Goal: Information Seeking & Learning: Learn about a topic

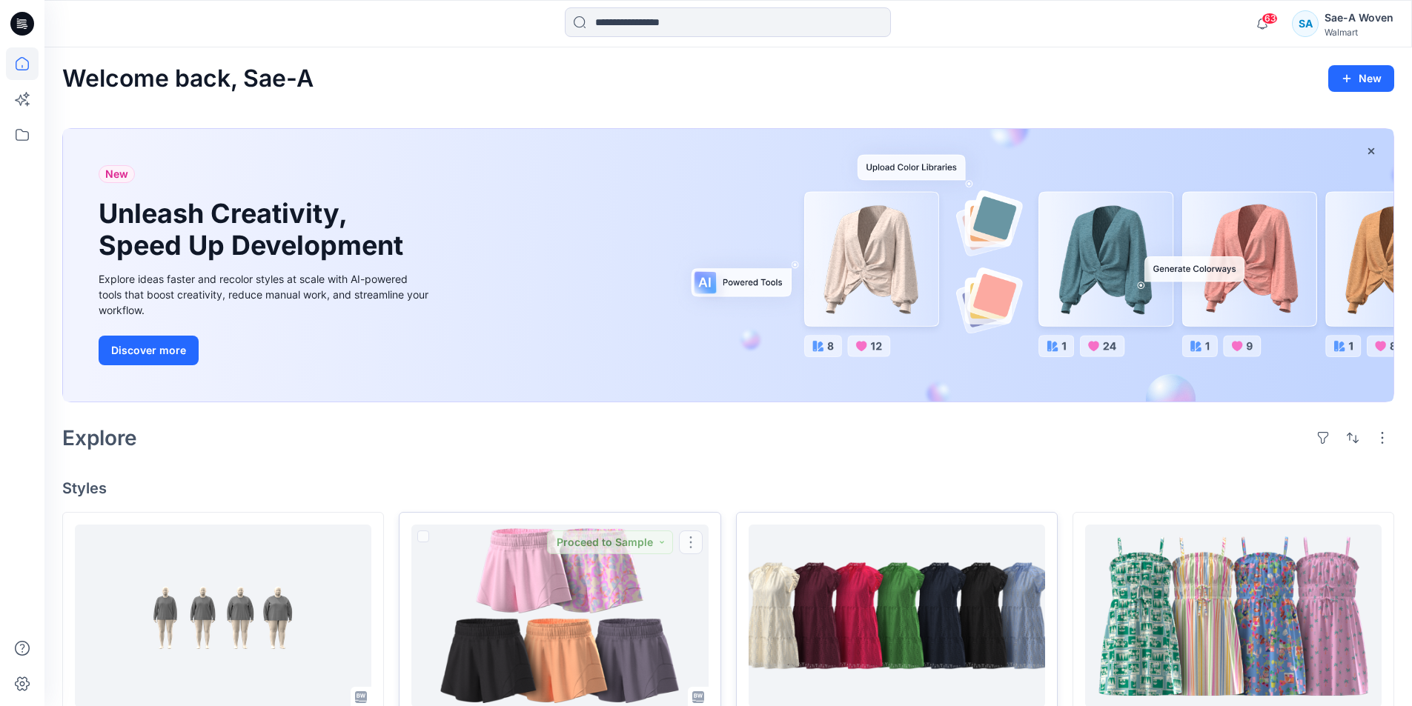
drag, startPoint x: 652, startPoint y: 486, endPoint x: 899, endPoint y: 591, distance: 268.3
click at [655, 486] on h4 "Styles" at bounding box center [728, 488] width 1332 height 18
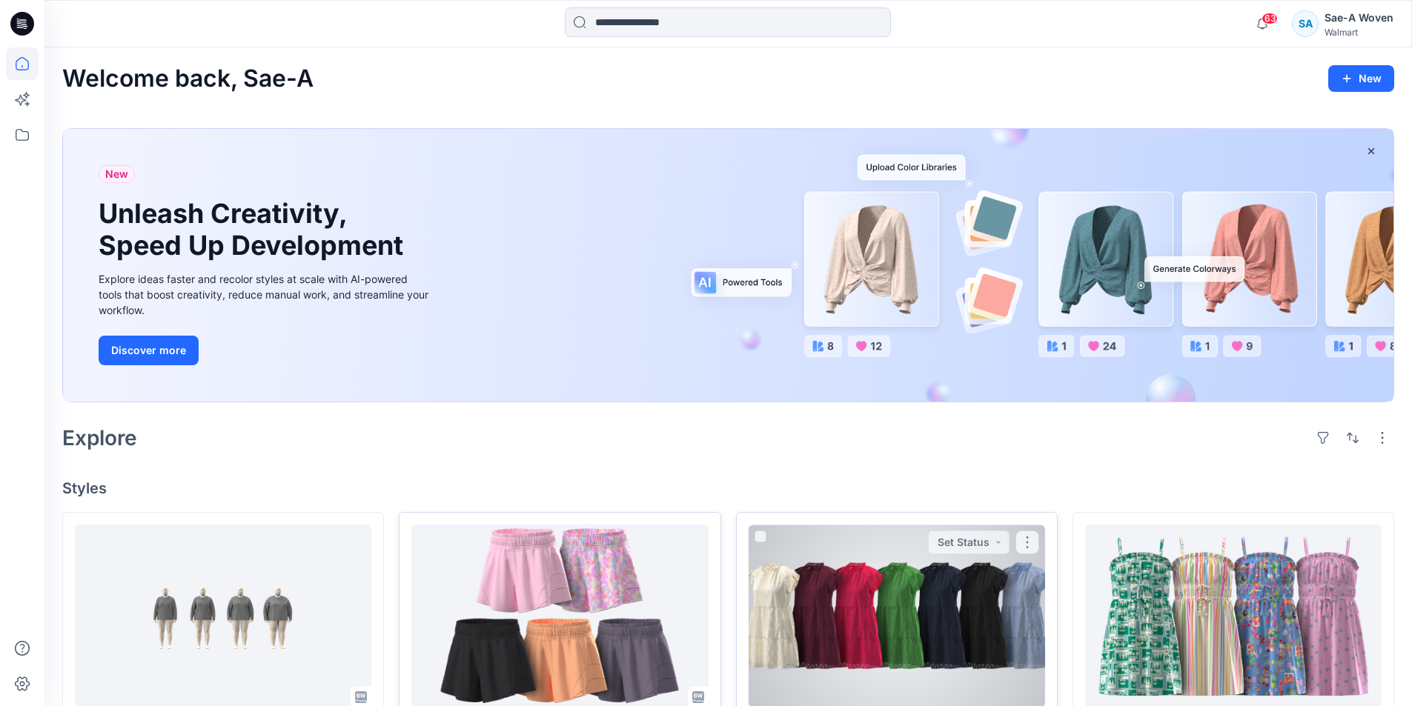
click at [900, 598] on div at bounding box center [896, 616] width 296 height 183
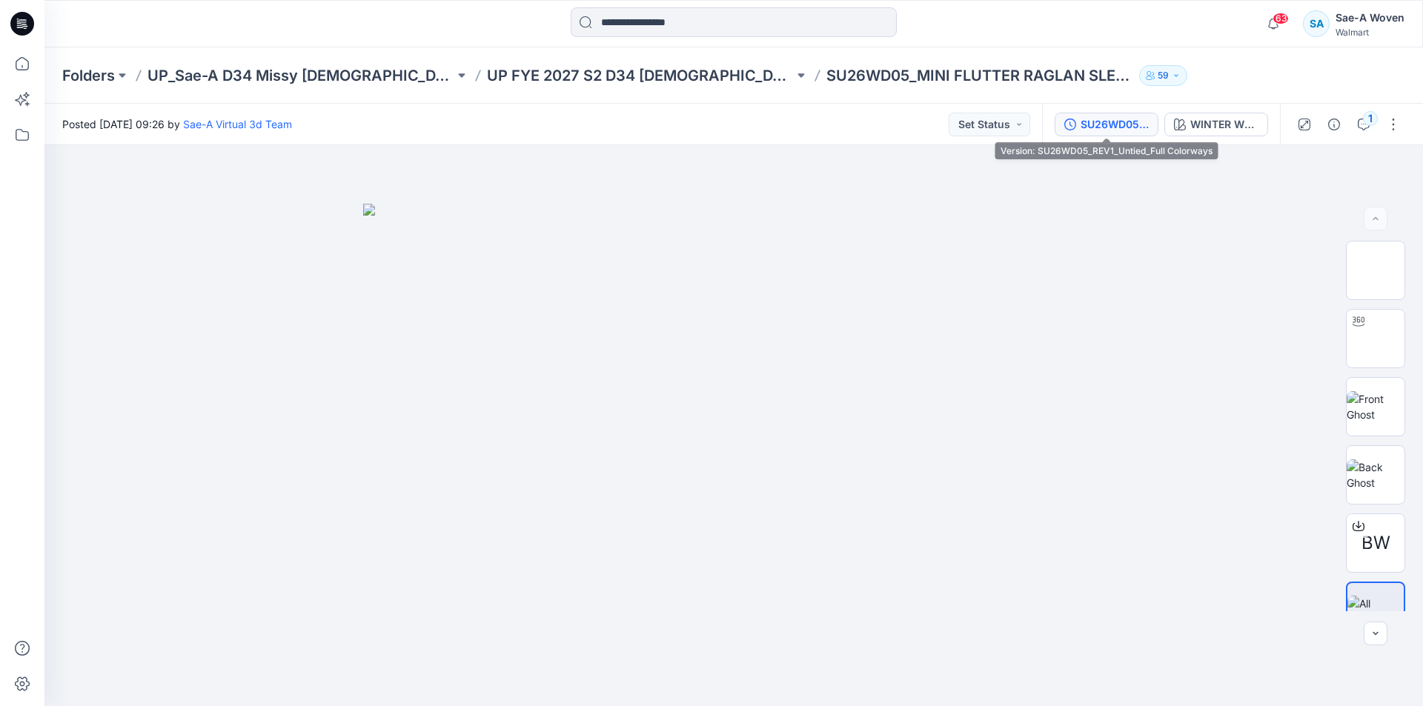
click at [1112, 129] on div "SU26WD05_REV1_Untied_Full Colorways" at bounding box center [1114, 124] width 68 height 16
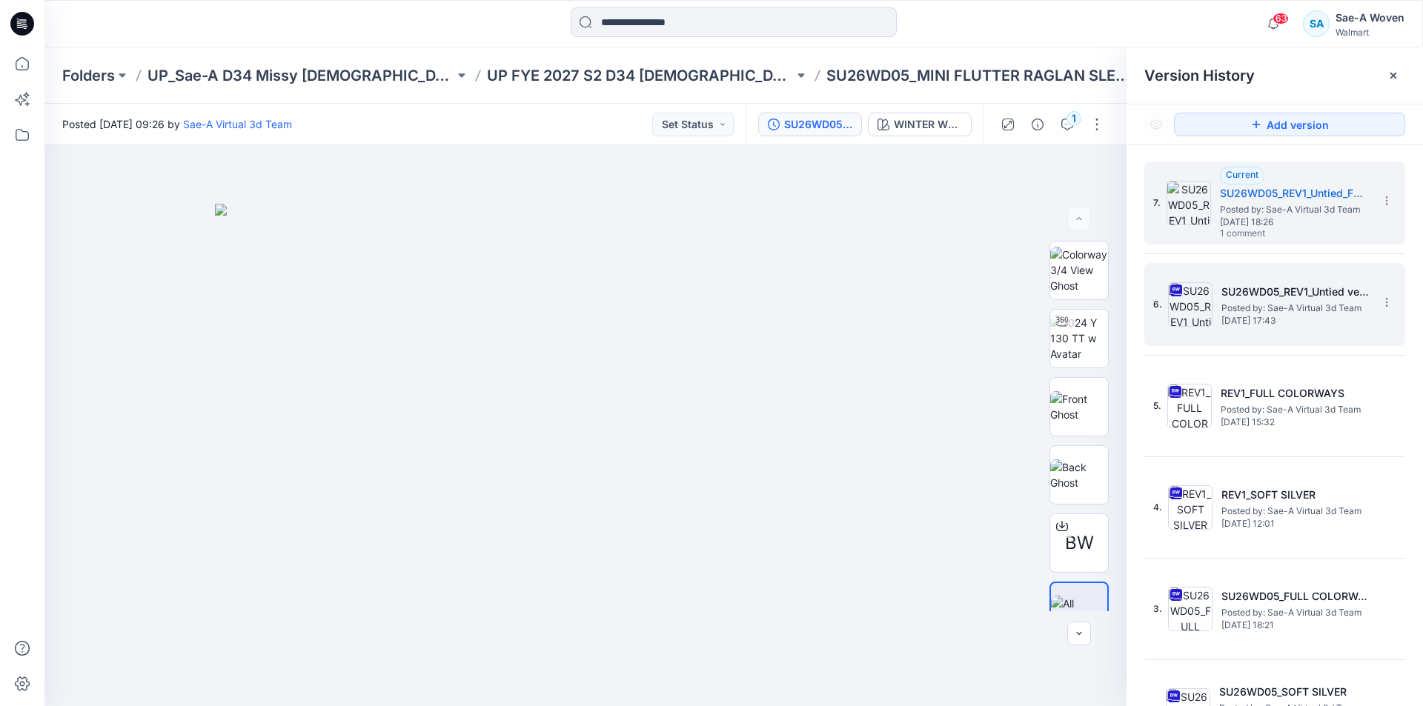
click at [1301, 305] on span "Posted by: Sae-A Virtual 3d Team" at bounding box center [1295, 308] width 148 height 15
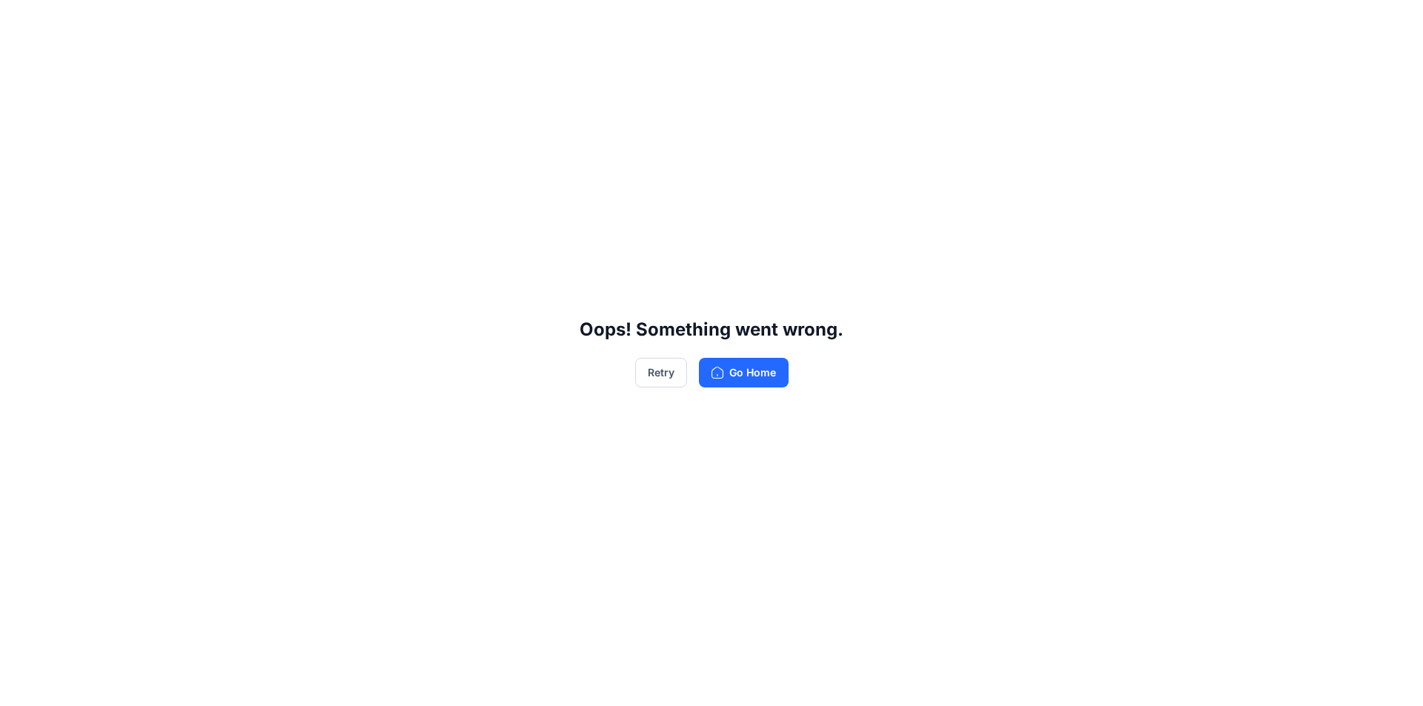
click at [688, 371] on div "Retry Go Home" at bounding box center [711, 373] width 153 height 30
click at [674, 375] on button "Retry" at bounding box center [661, 373] width 52 height 30
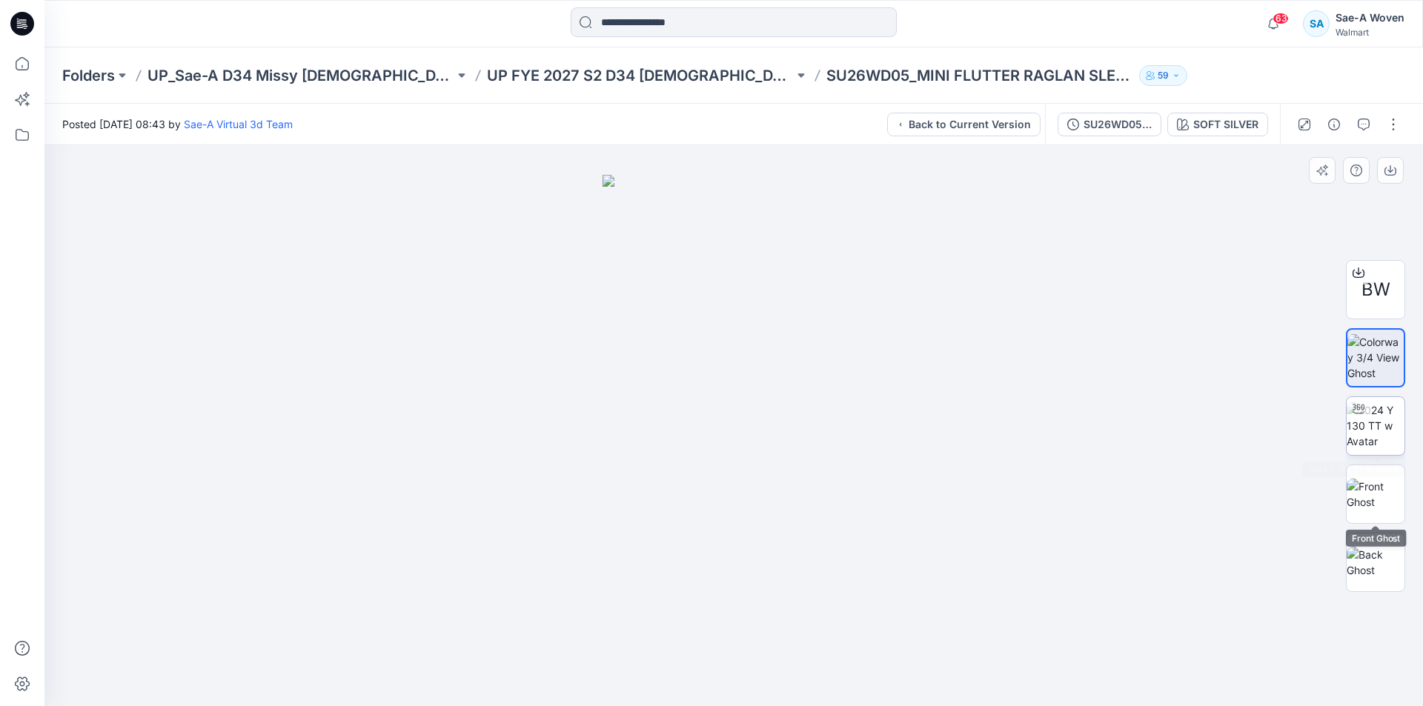
click at [1347, 416] on div at bounding box center [1358, 409] width 24 height 24
click at [1360, 419] on div at bounding box center [1359, 410] width 24 height 24
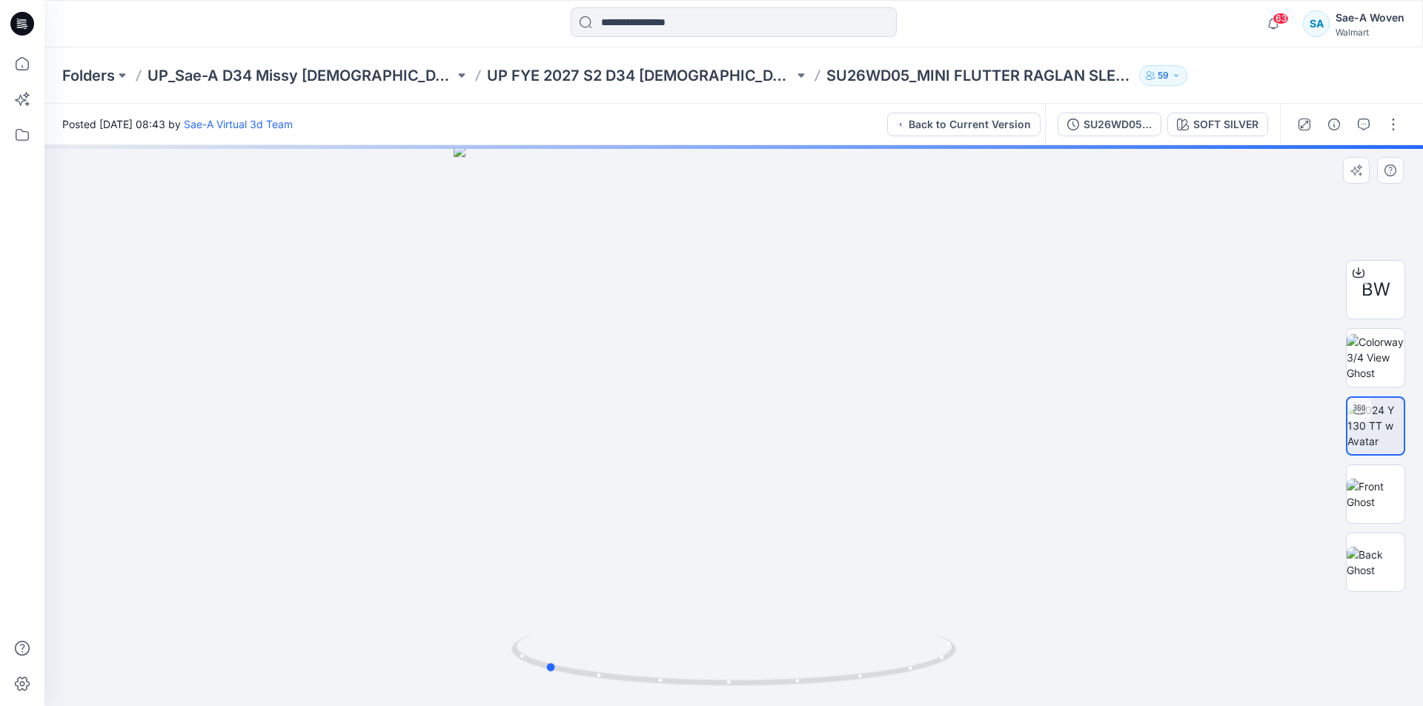
drag, startPoint x: 886, startPoint y: 669, endPoint x: 697, endPoint y: 691, distance: 190.2
click at [697, 691] on div at bounding box center [733, 425] width 1378 height 561
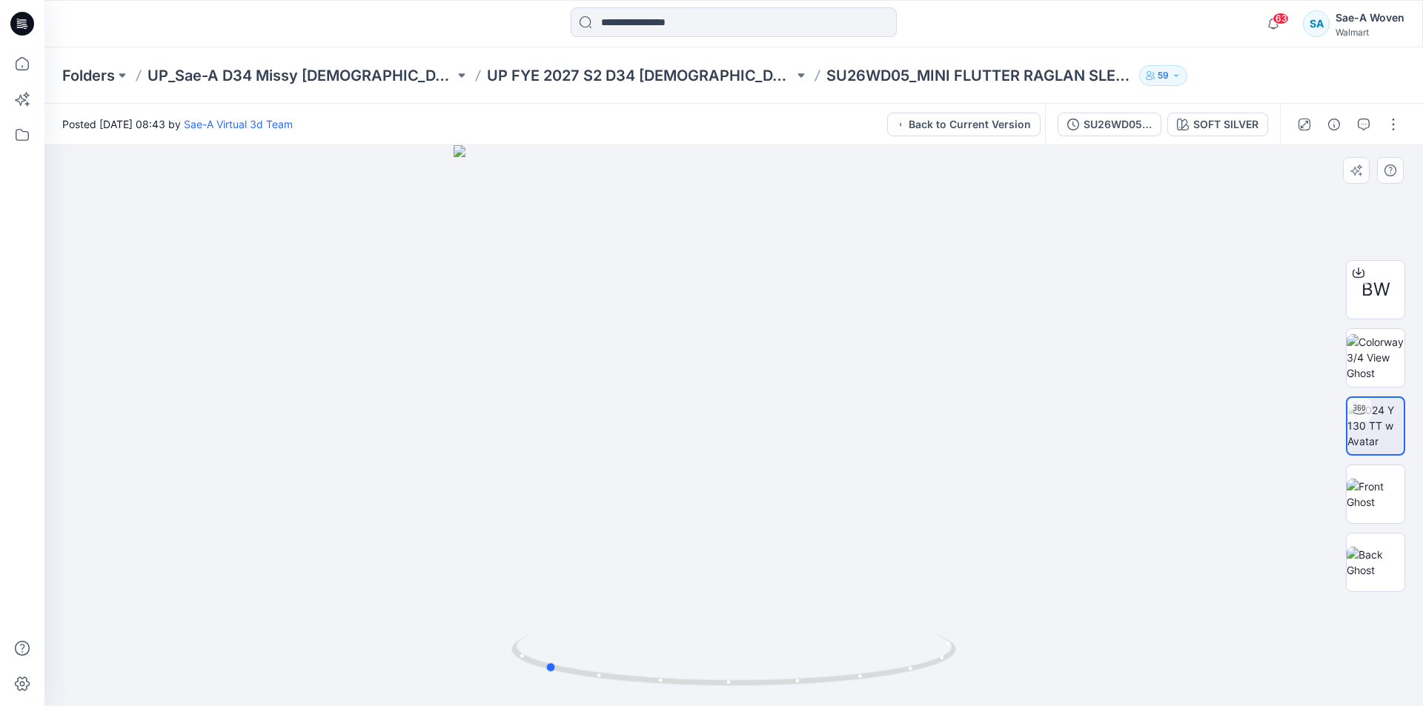
click at [1108, 501] on div at bounding box center [733, 425] width 1378 height 561
click at [1308, 485] on div at bounding box center [733, 425] width 1378 height 561
click at [1097, 110] on div "SU26WD05_REV1_Untied version SOFT SILVER" at bounding box center [1162, 124] width 235 height 41
click at [1094, 130] on div "SU26WD05_REV1_Untied version" at bounding box center [1117, 124] width 68 height 16
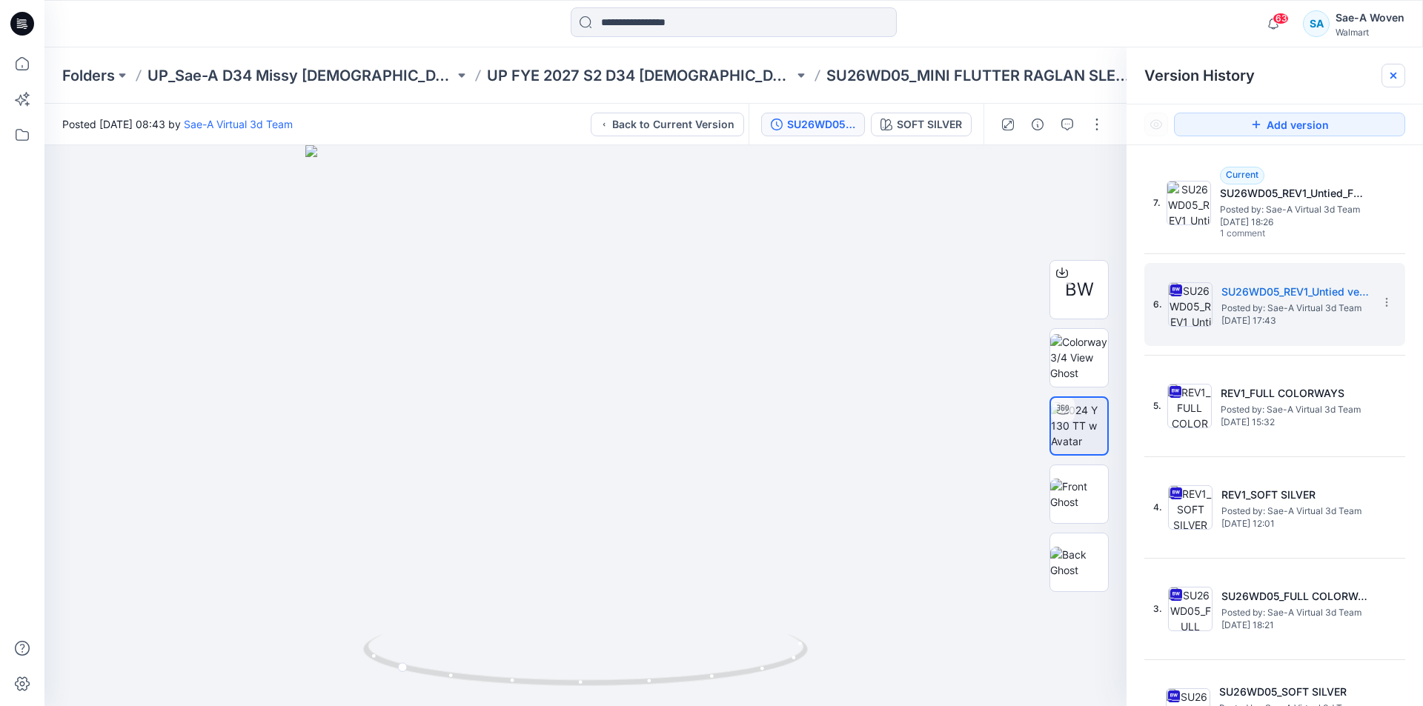
click at [1401, 80] on div at bounding box center [1393, 76] width 24 height 24
click at [805, 252] on div at bounding box center [585, 425] width 1082 height 561
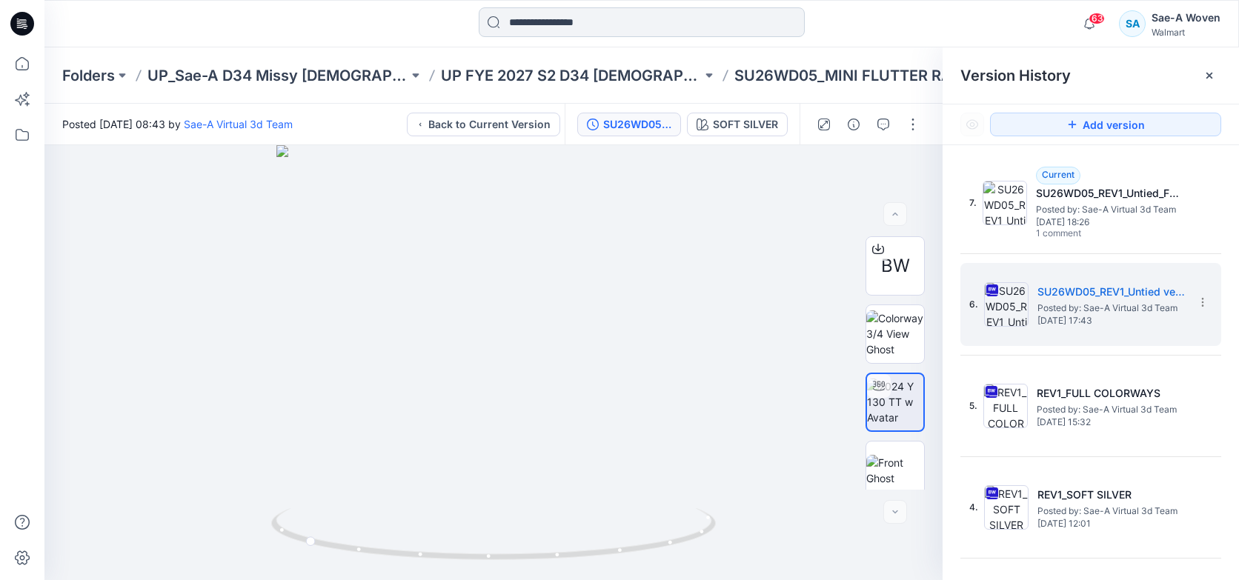
click at [548, 28] on input at bounding box center [642, 22] width 326 height 30
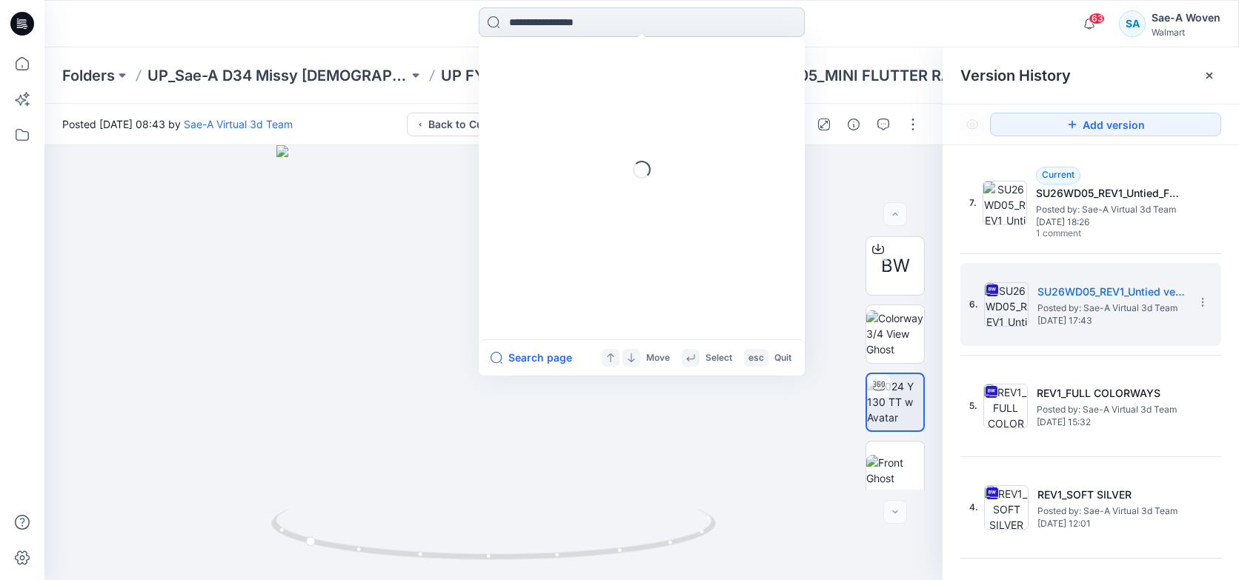
paste input "********"
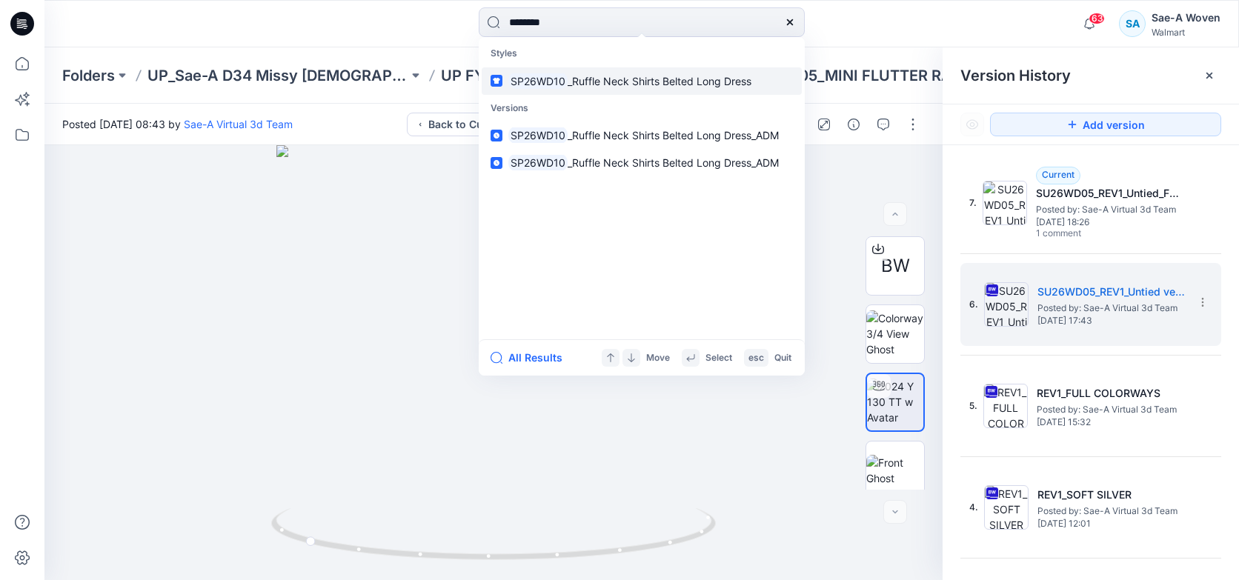
type input "********"
drag, startPoint x: 635, startPoint y: 81, endPoint x: 649, endPoint y: 72, distance: 16.7
click at [635, 82] on span "_Ruffle Neck Shirts Belted Long Dress" at bounding box center [660, 81] width 184 height 13
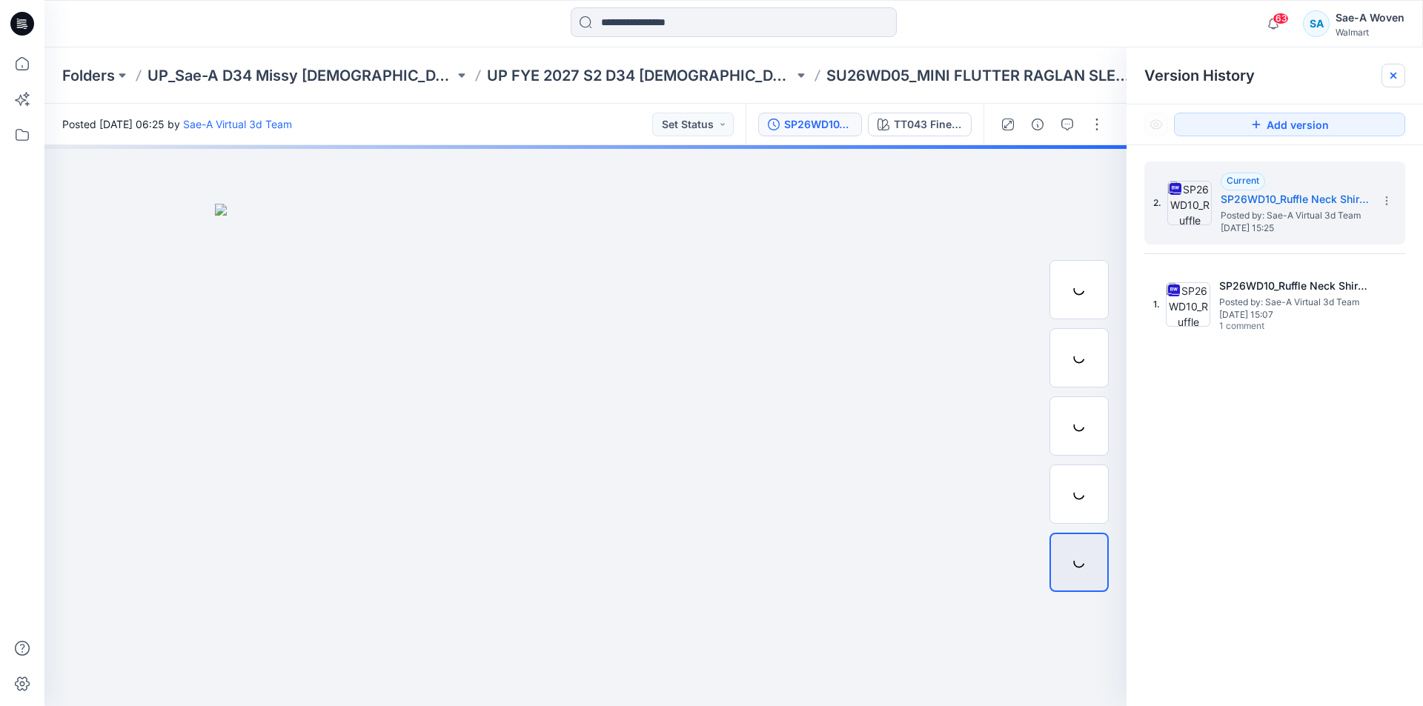
click at [1399, 75] on div at bounding box center [1393, 76] width 24 height 24
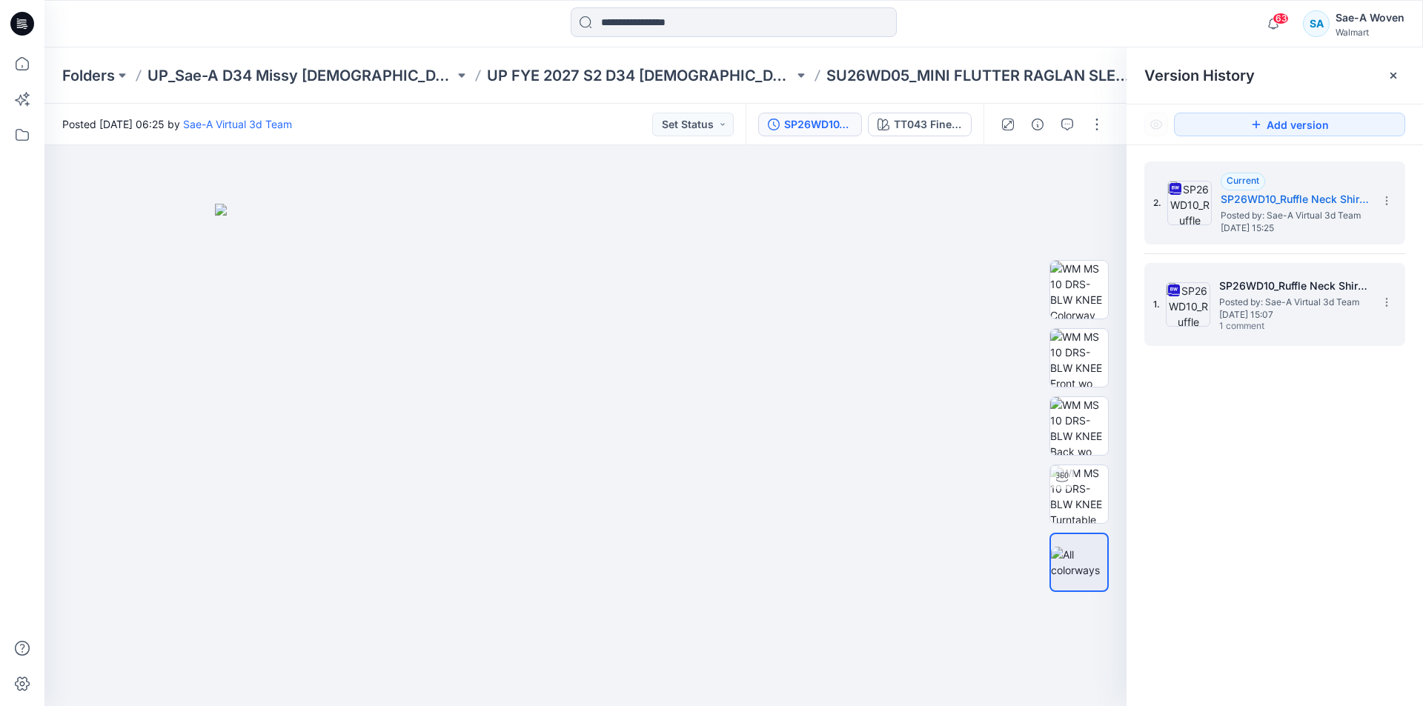
click at [1252, 318] on span "[DATE] 15:07" at bounding box center [1293, 315] width 148 height 10
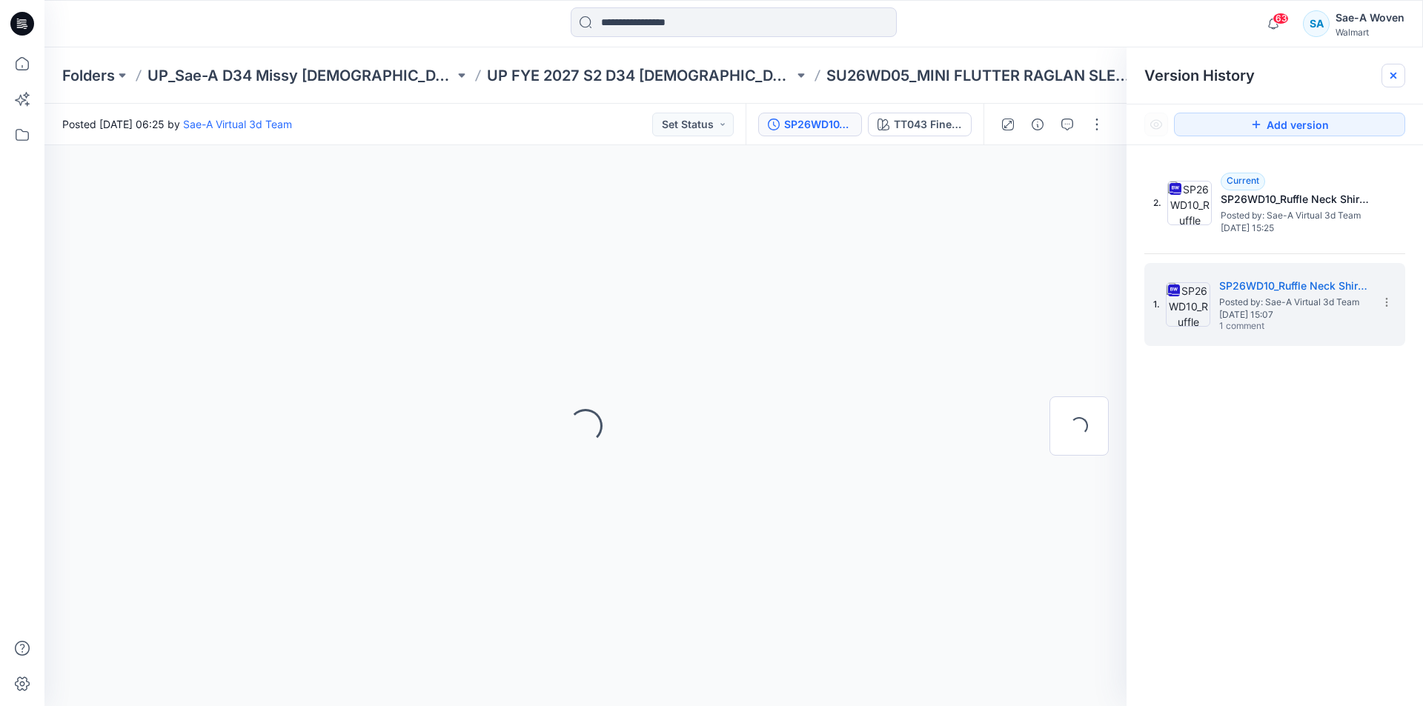
click at [1389, 79] on icon at bounding box center [1393, 76] width 12 height 12
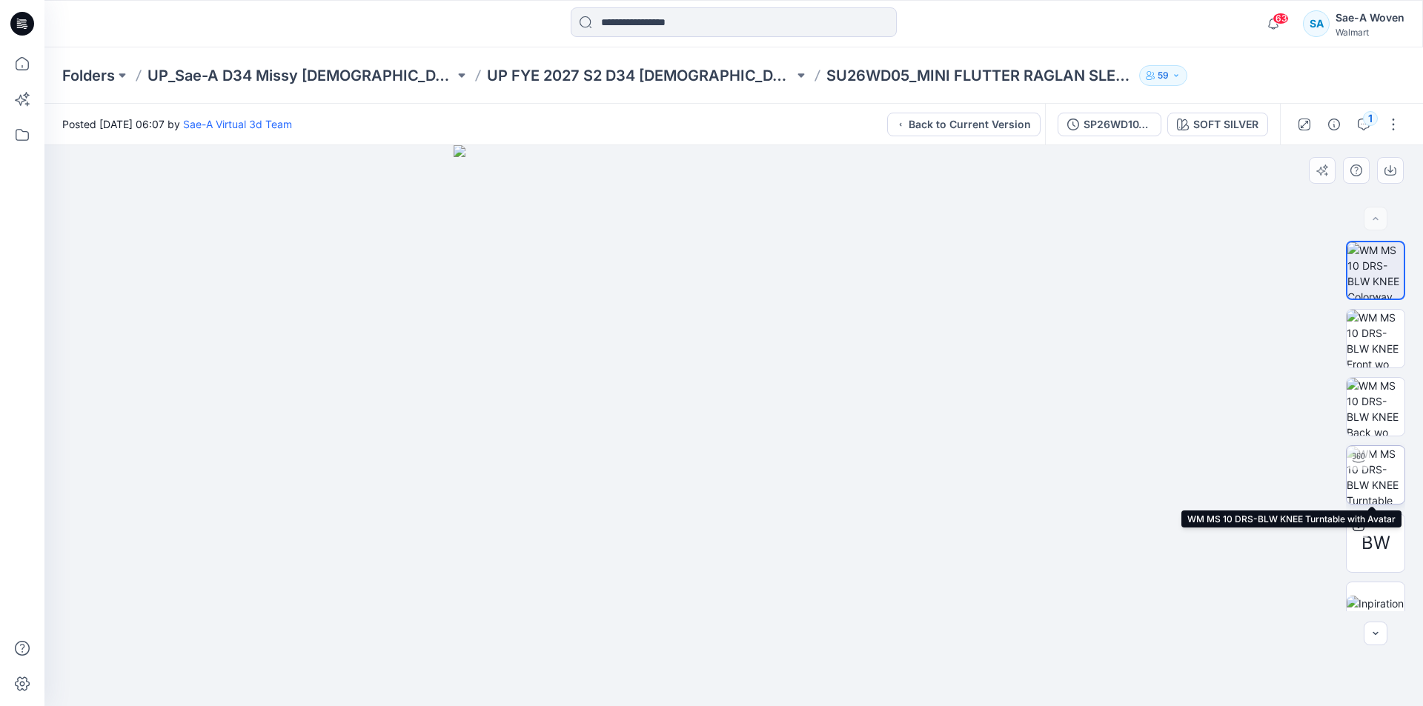
click at [1376, 479] on img at bounding box center [1375, 475] width 58 height 58
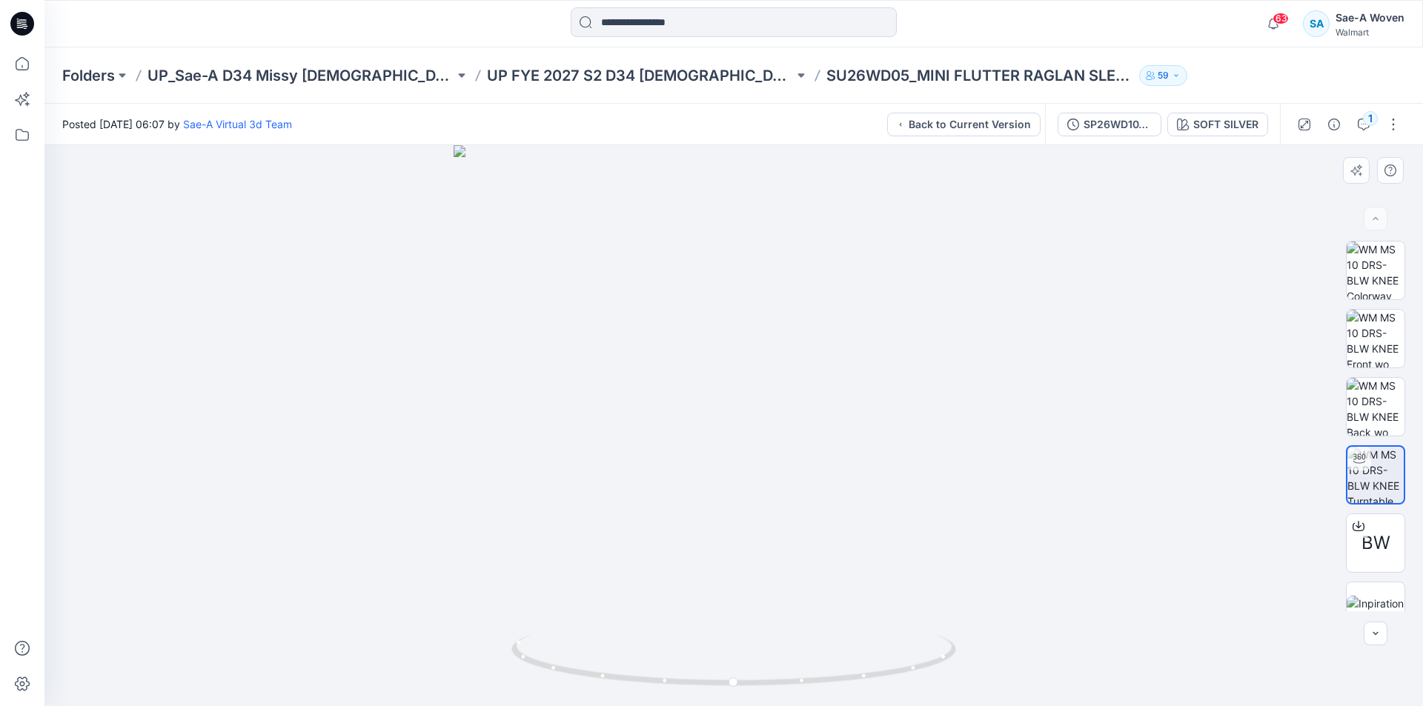
drag, startPoint x: 1219, startPoint y: 399, endPoint x: 1204, endPoint y: 420, distance: 25.5
click at [1219, 399] on div at bounding box center [733, 425] width 1378 height 561
drag, startPoint x: 920, startPoint y: 673, endPoint x: 728, endPoint y: 688, distance: 191.8
click at [728, 688] on icon at bounding box center [735, 662] width 448 height 56
click at [1069, 399] on div at bounding box center [733, 425] width 1378 height 561
